Goal: Information Seeking & Learning: Find specific page/section

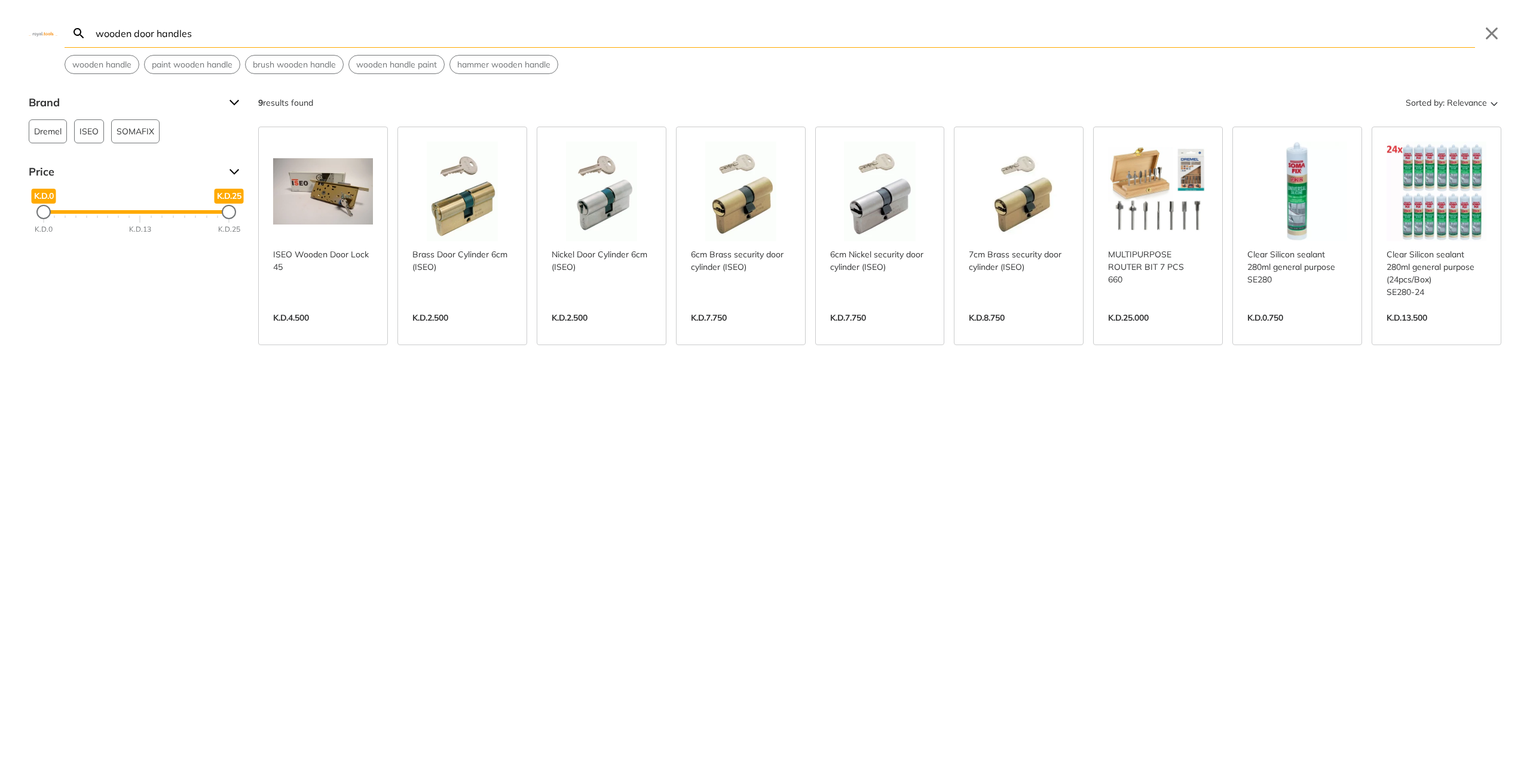
click at [147, 461] on div "Brand Dremel 1 ISEO 6 SOMAFIX 2 Price K.D.0 K.D.0 K.D.25 K.D.25 K.D.0 K.D.13 K.…" at bounding box center [765, 309] width 1530 height 431
click at [271, 67] on span "brush wooden handle" at bounding box center [295, 64] width 83 height 12
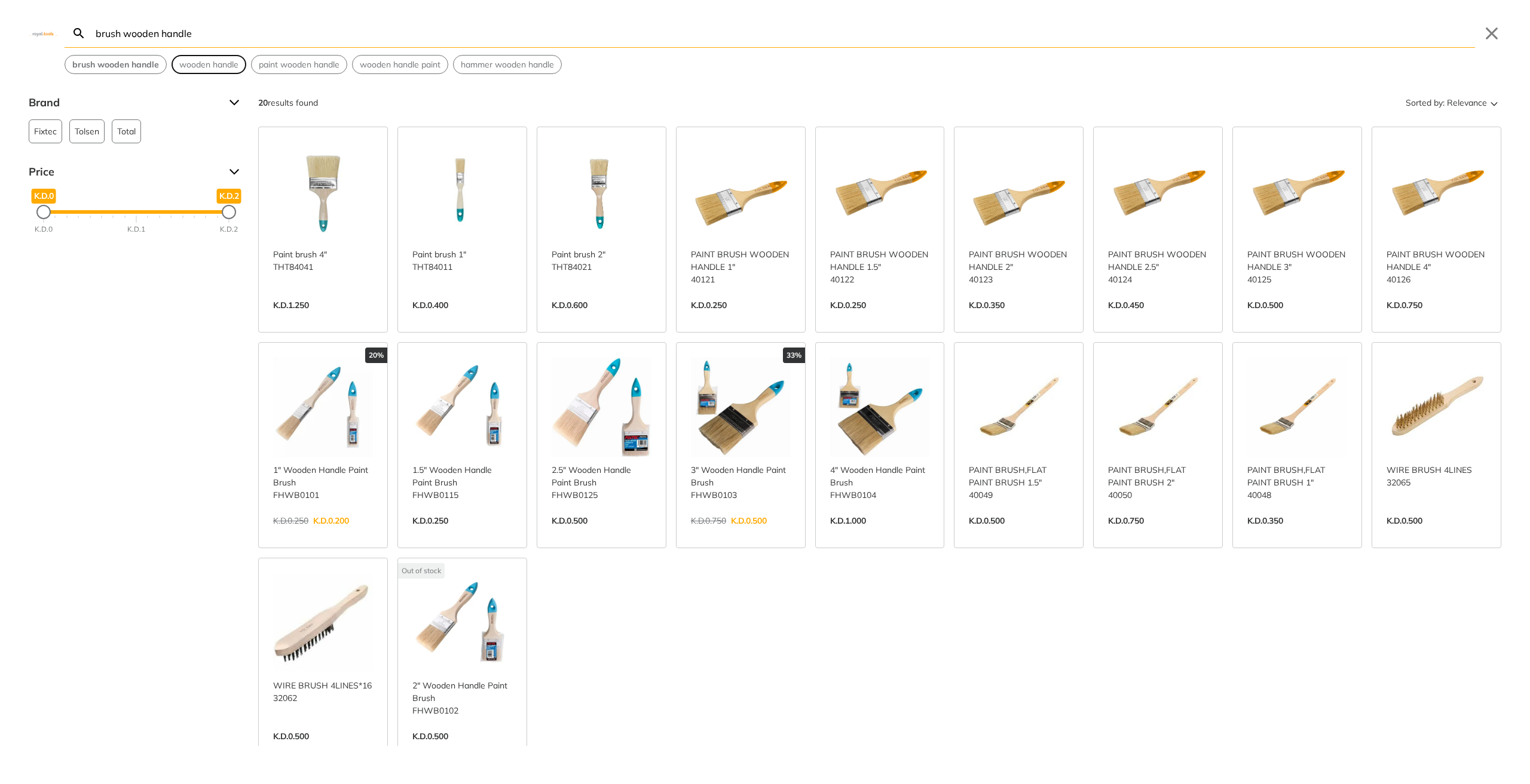
click at [231, 61] on span "wooden handle" at bounding box center [208, 64] width 59 height 12
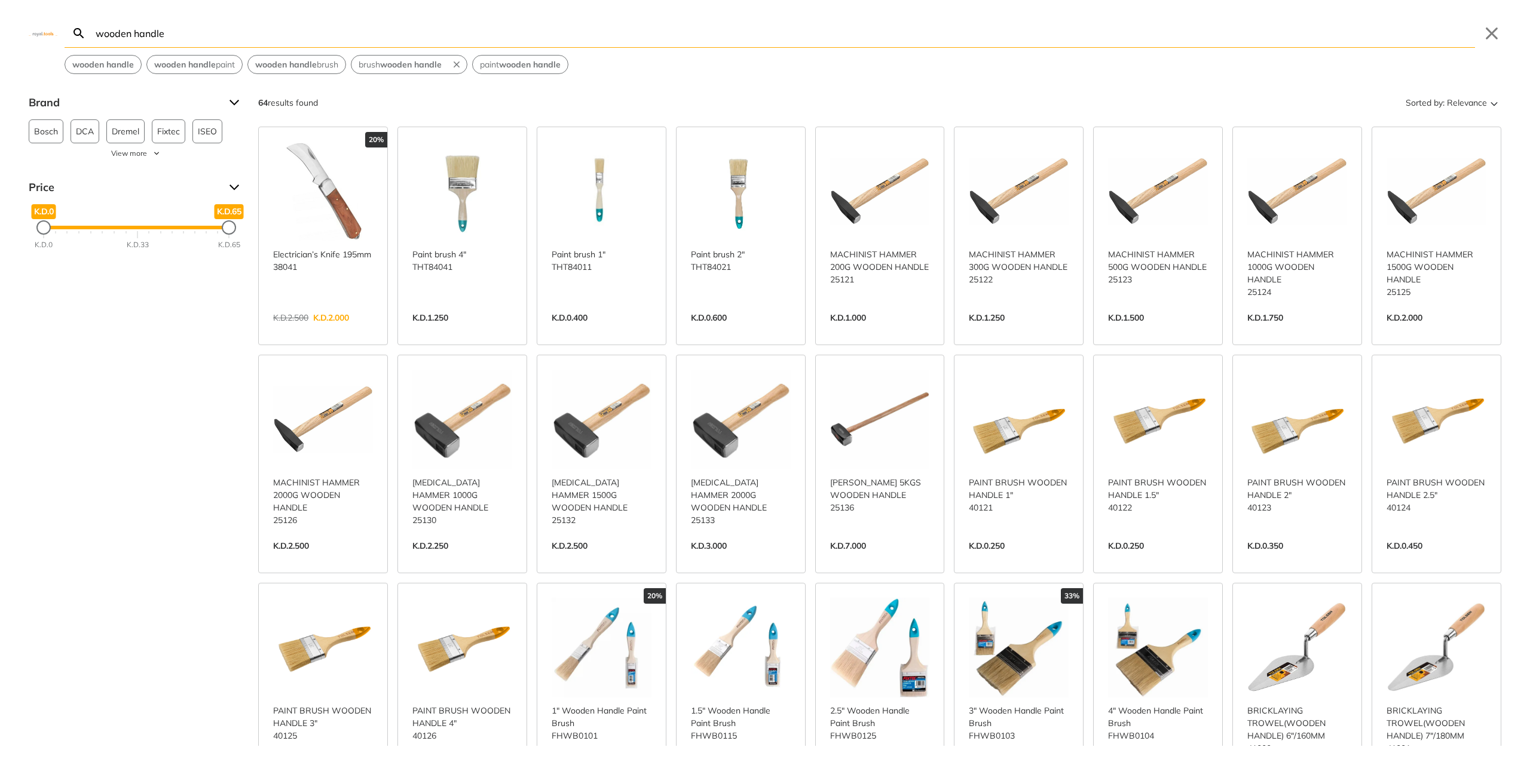
drag, startPoint x: 122, startPoint y: 32, endPoint x: 0, endPoint y: 11, distance: 123.8
click at [0, 11] on div "wooden door handles Search wooden handle Submit Close wooden handle wooden hand…" at bounding box center [765, 37] width 1530 height 74
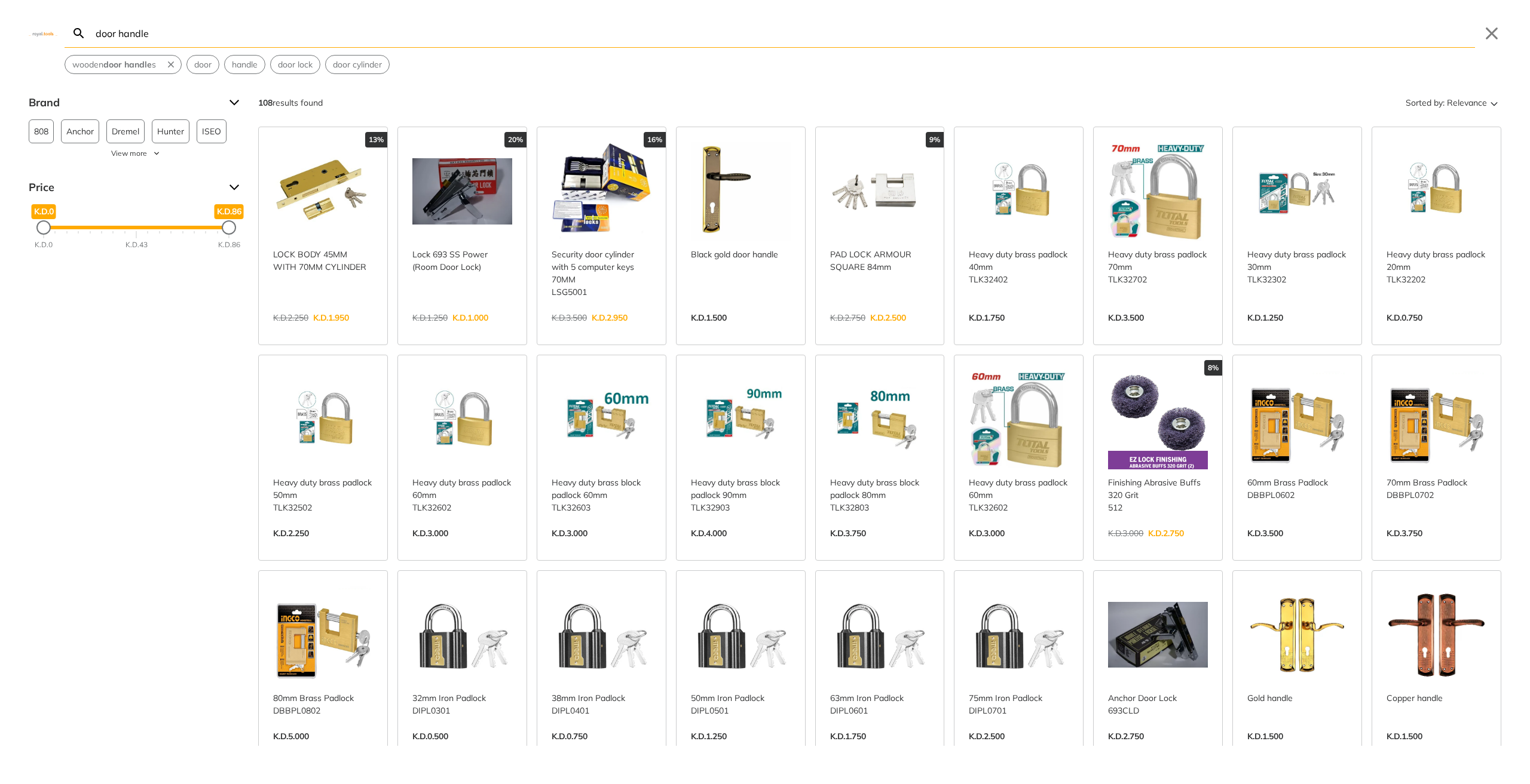
type input "door handle"
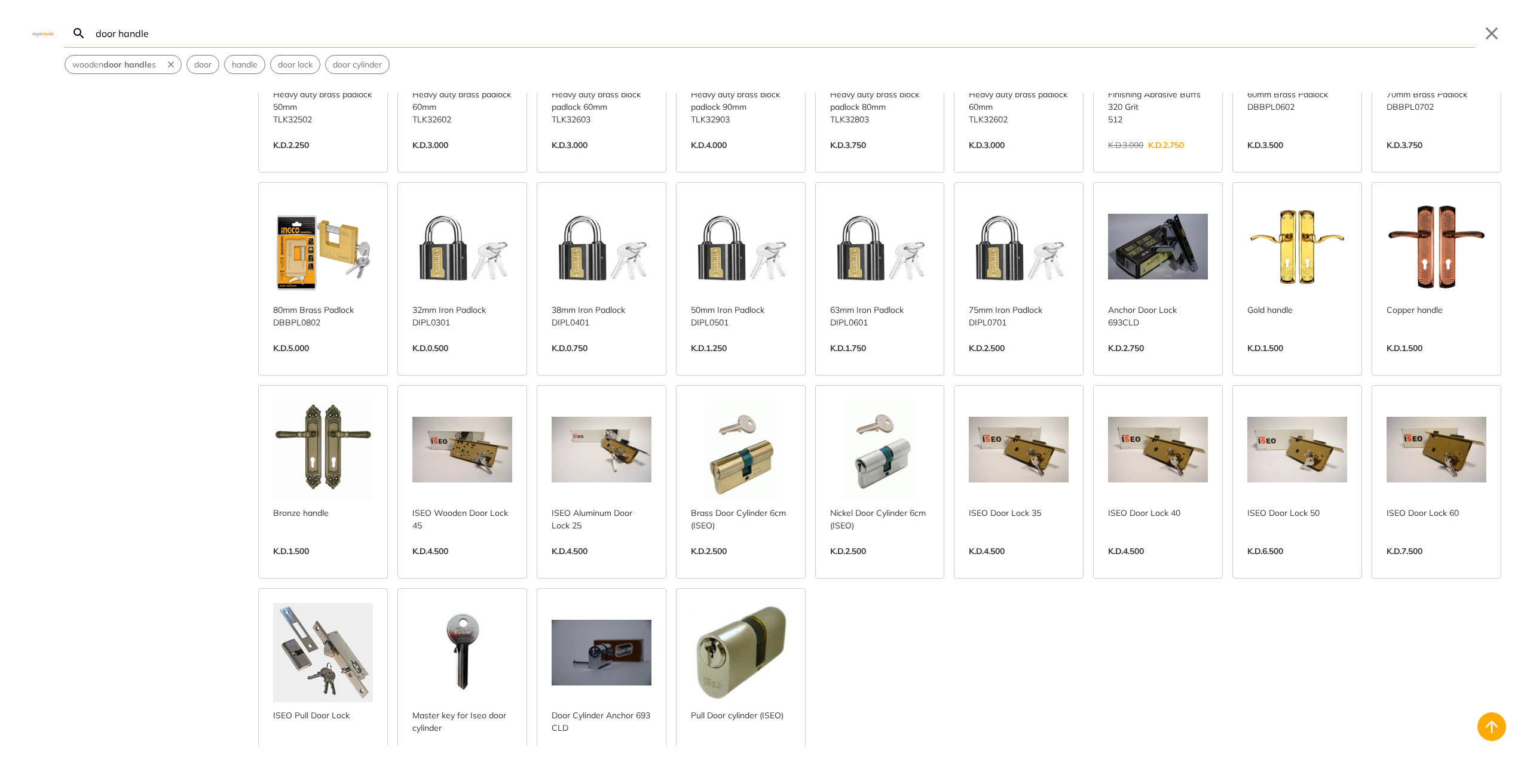
scroll to position [399, 0]
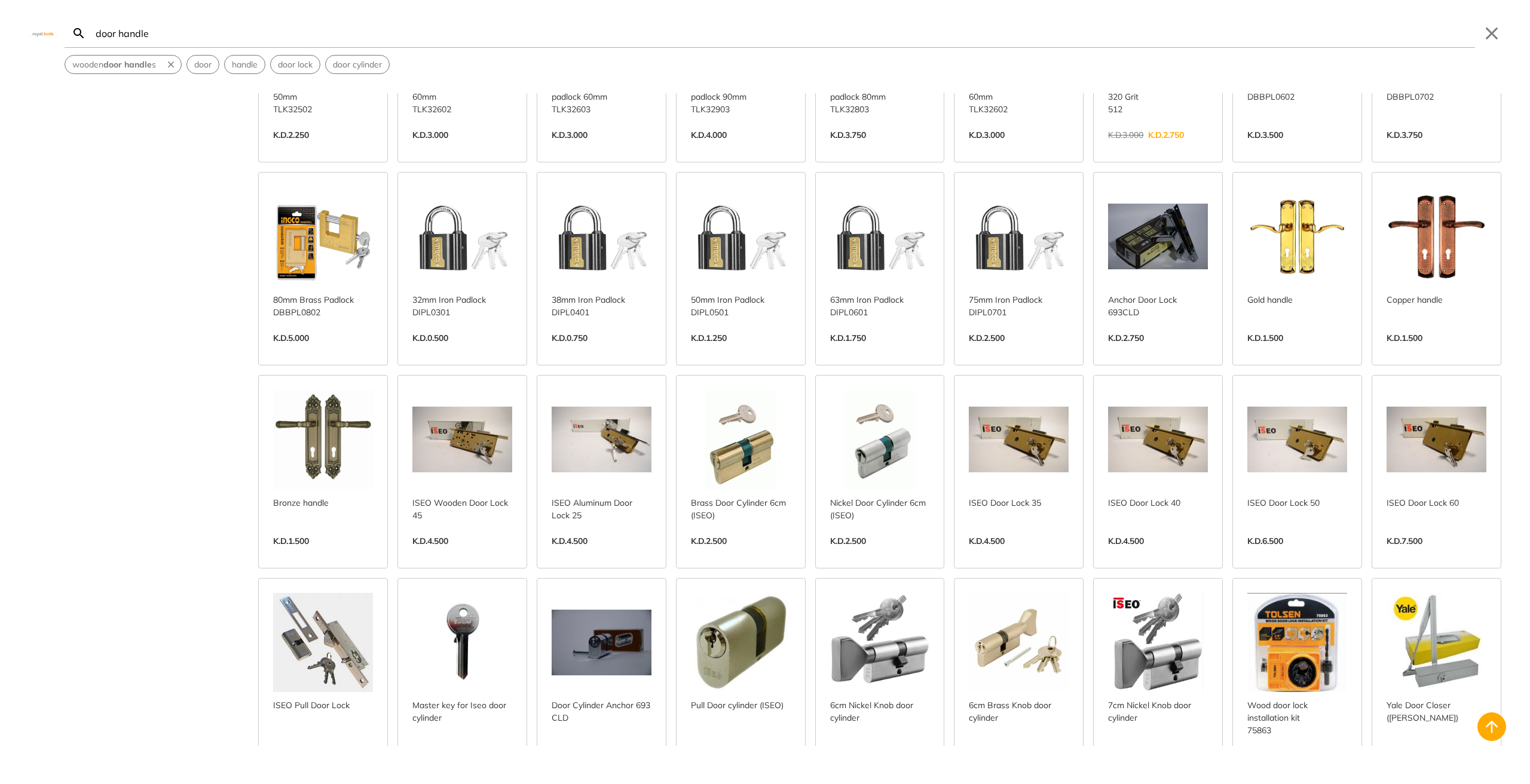
scroll to position [598, 0]
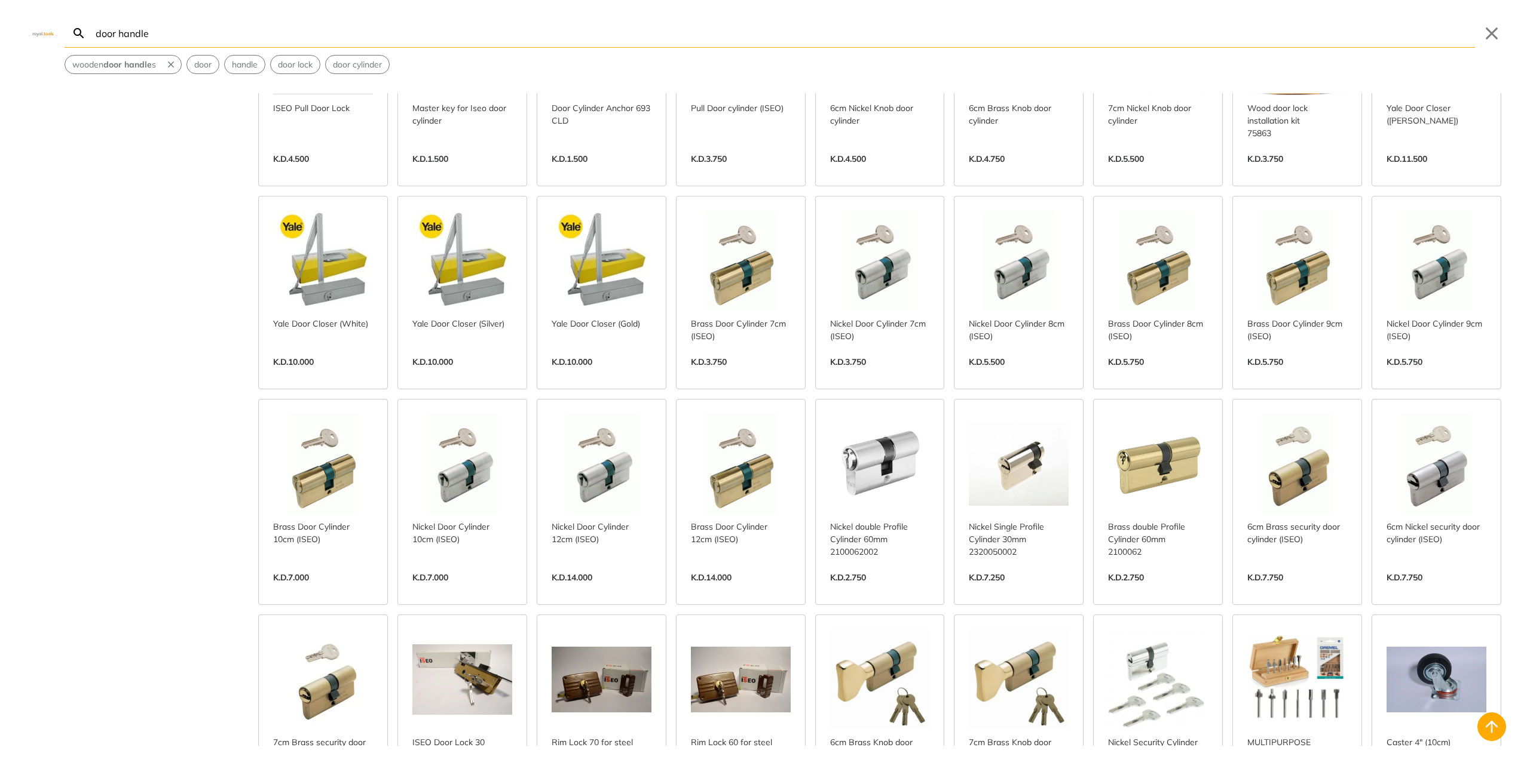
scroll to position [1195, 0]
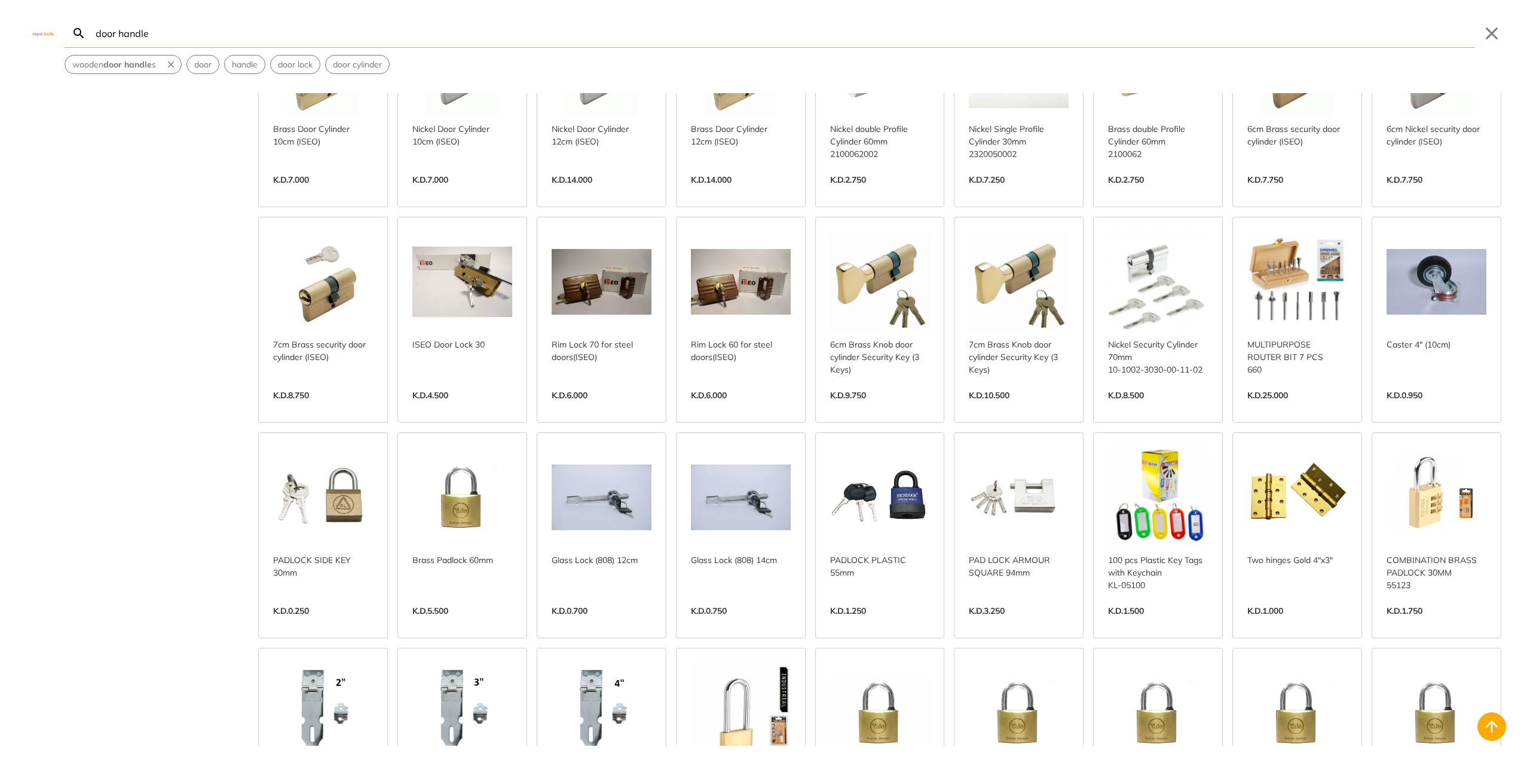
scroll to position [1593, 0]
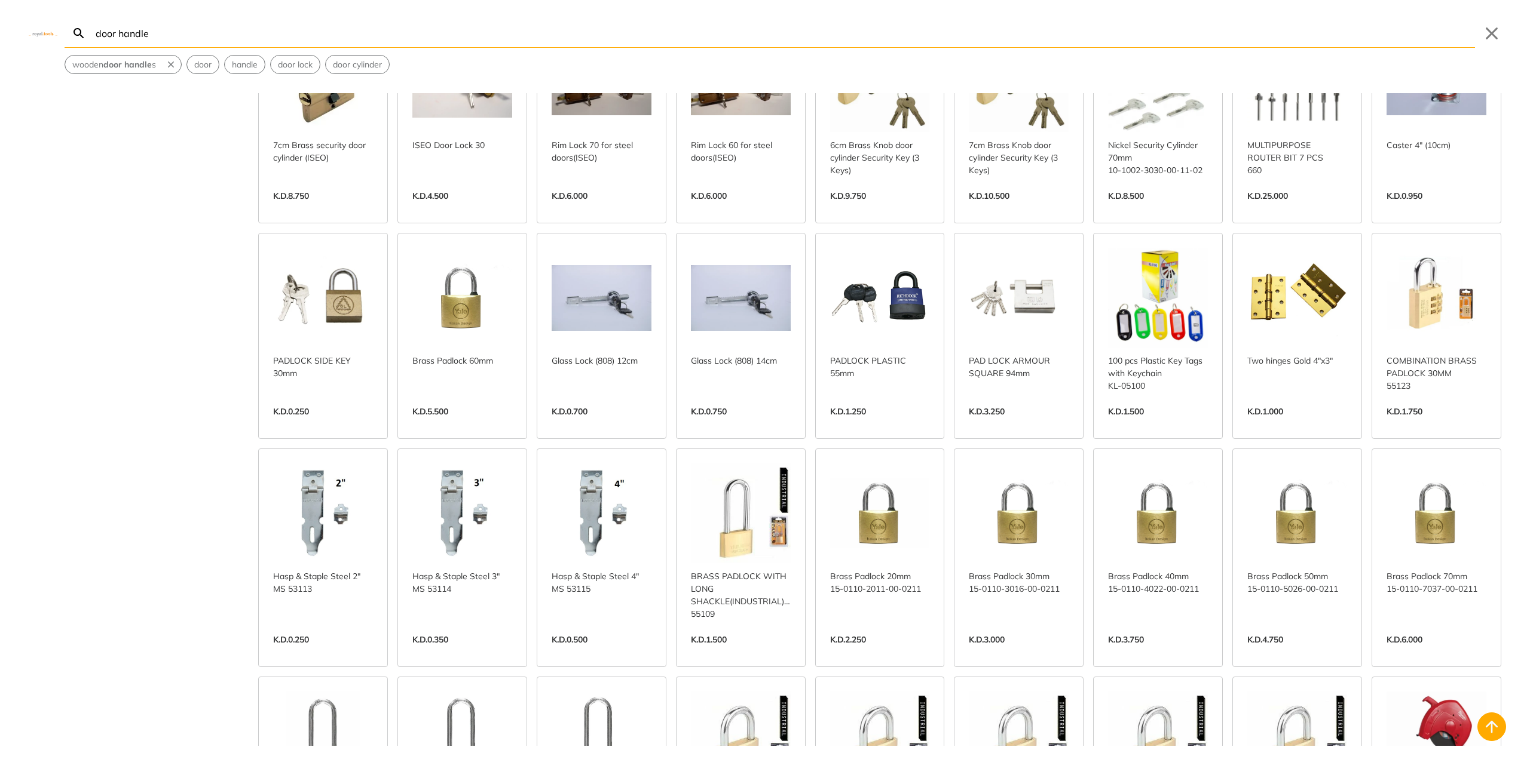
click at [0, 375] on div "Brand 808 2 Anchor 2 Dremel 3 Hunter 3 ISEO 31 Ingco 8 [GEOGRAPHIC_DATA] 1 Powe…" at bounding box center [765, 419] width 1530 height 653
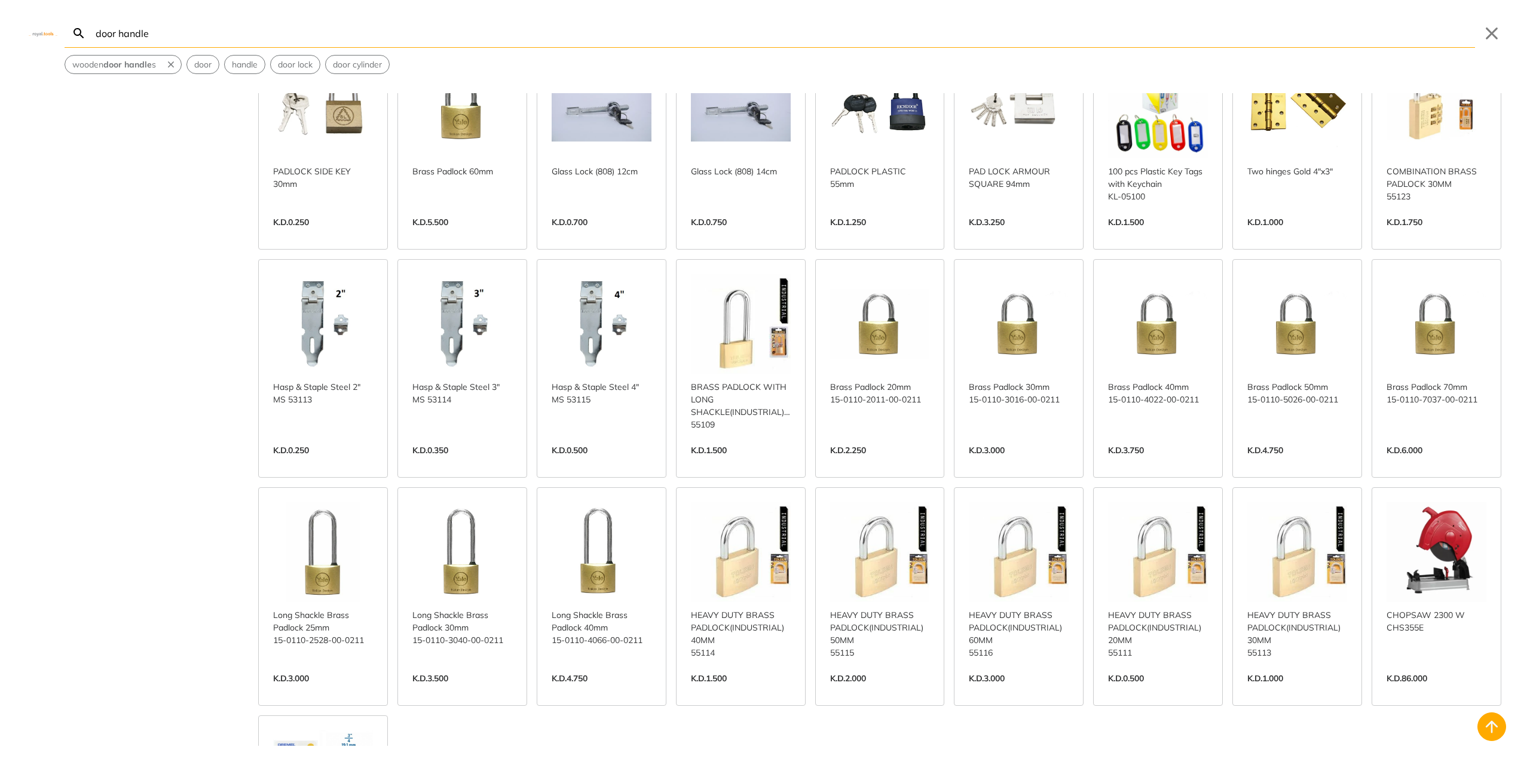
scroll to position [1792, 0]
